Goal: Find specific page/section: Find specific page/section

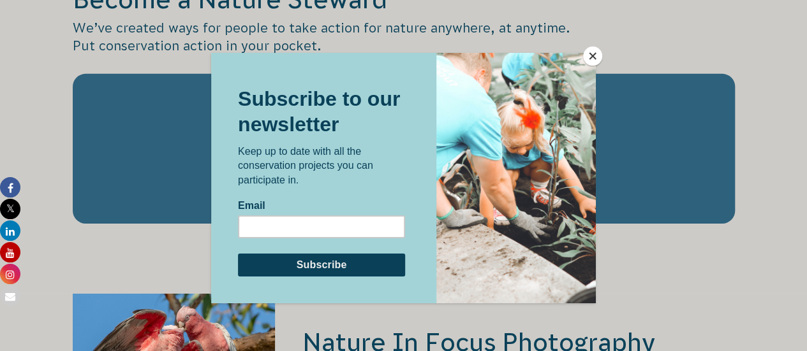
scroll to position [2005, 0]
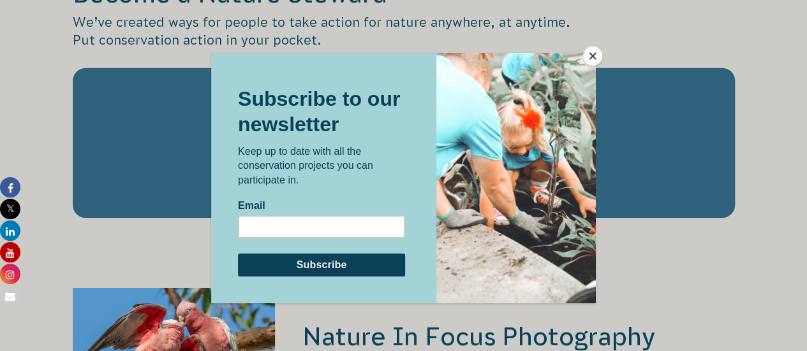
click at [589, 50] on button "Close" at bounding box center [592, 56] width 19 height 19
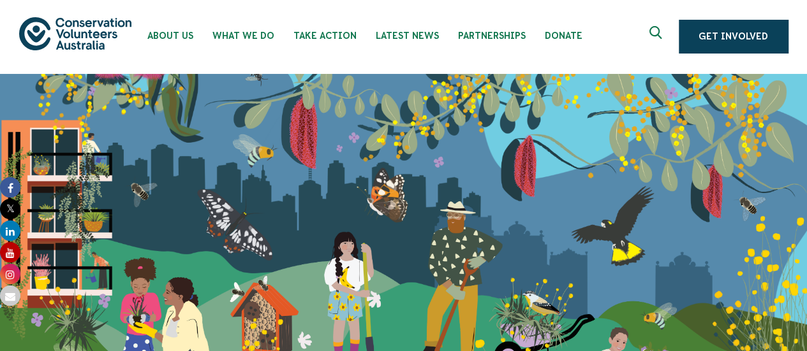
scroll to position [0, 0]
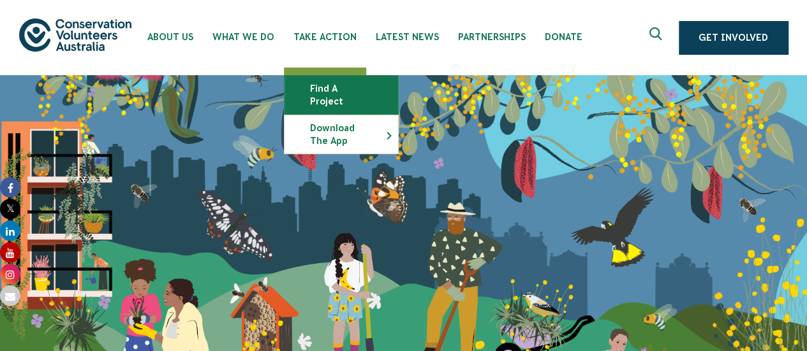
click at [339, 90] on link "Find a project" at bounding box center [341, 95] width 114 height 38
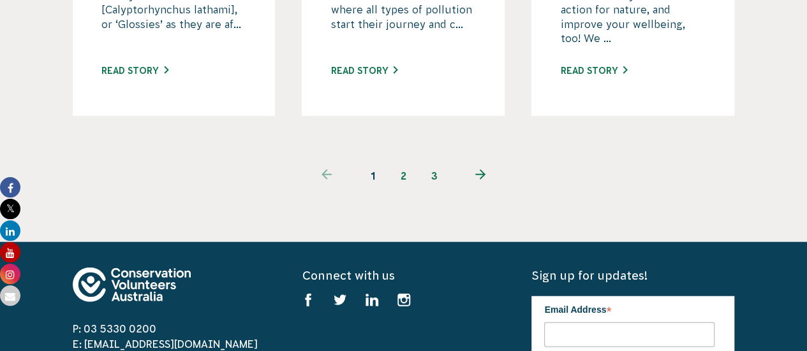
scroll to position [1500, 0]
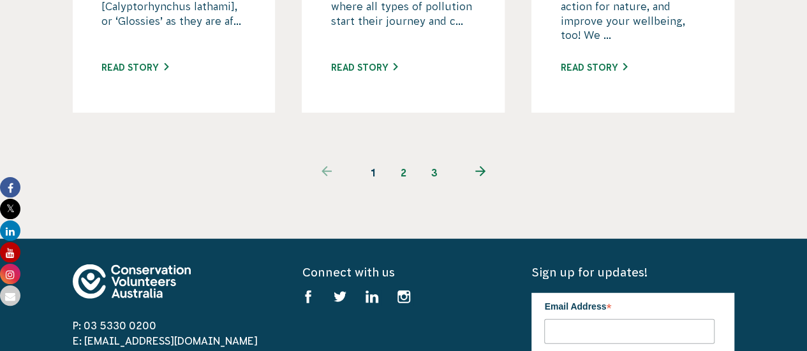
click at [407, 158] on link "2" at bounding box center [403, 173] width 31 height 31
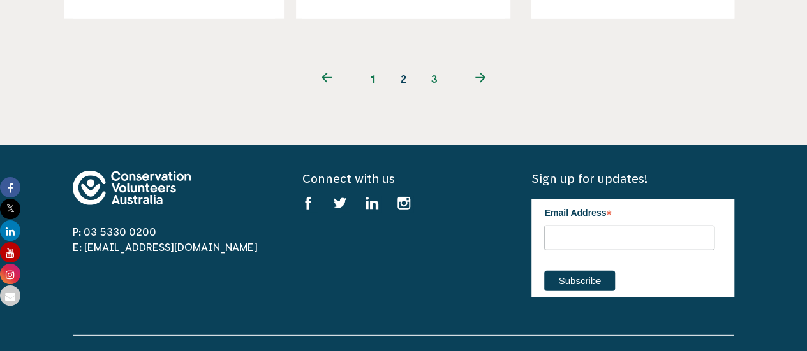
scroll to position [1574, 0]
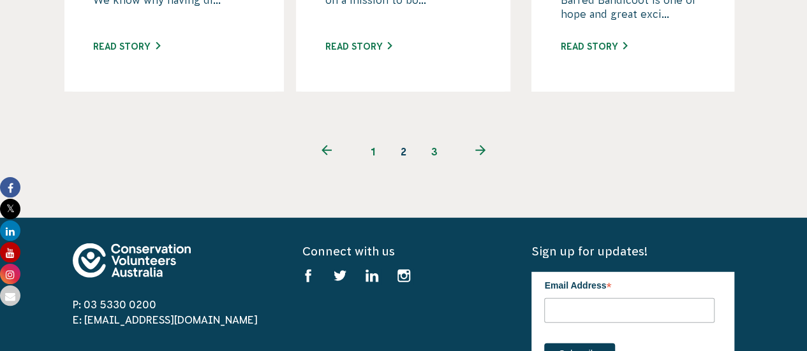
drag, startPoint x: 809, startPoint y: 40, endPoint x: 816, endPoint y: 253, distance: 213.2
click at [435, 137] on link "3" at bounding box center [434, 152] width 31 height 31
